Goal: Navigation & Orientation: Find specific page/section

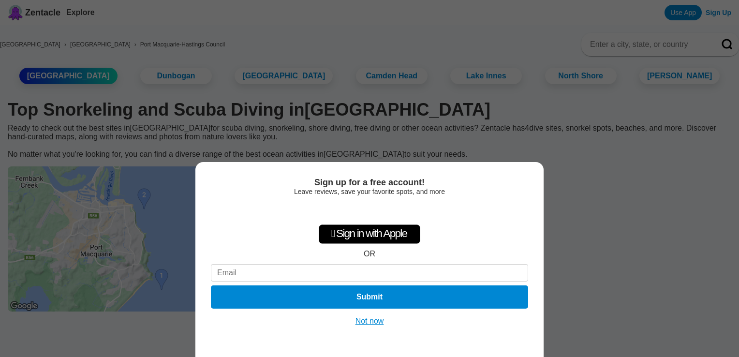
click at [7, 167] on div "Sign up for a free account! Leave reviews, save your favorite spots, and more …" at bounding box center [369, 178] width 739 height 357
click at [373, 318] on button "Not now" at bounding box center [370, 321] width 34 height 10
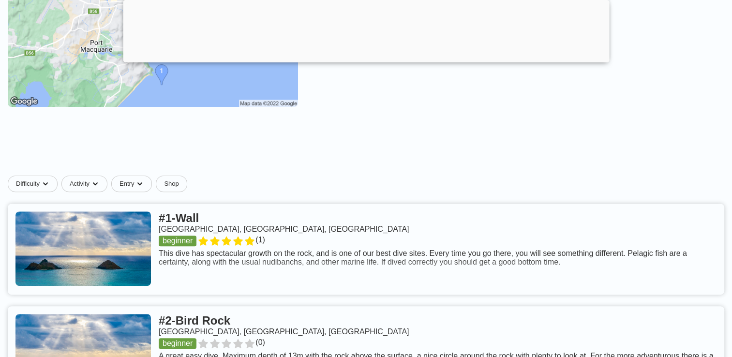
scroll to position [339, 0]
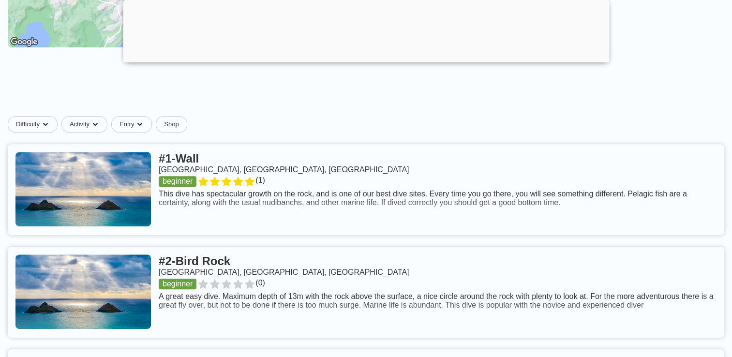
click at [245, 229] on link at bounding box center [366, 189] width 716 height 91
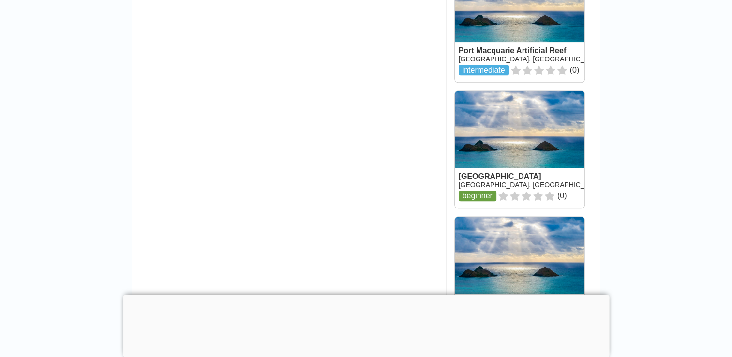
scroll to position [822, 0]
